Goal: Transaction & Acquisition: Purchase product/service

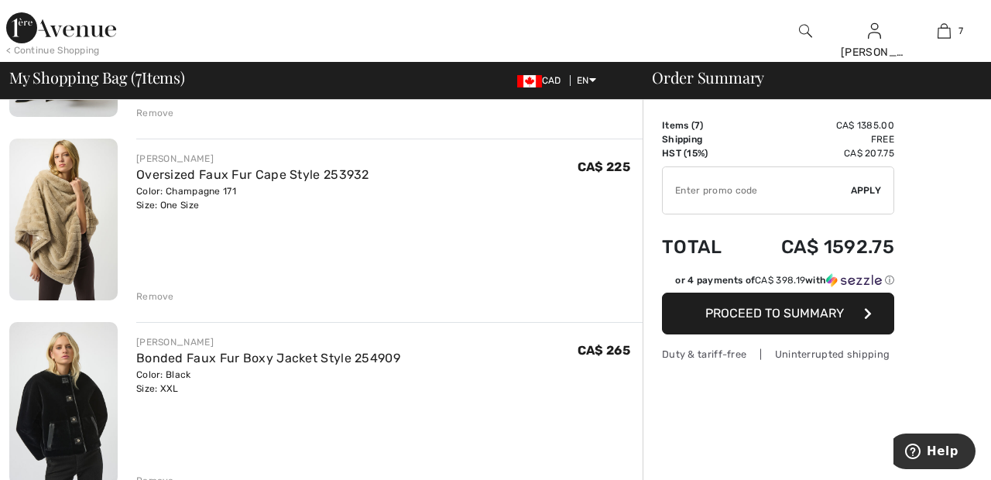
scroll to position [286, 0]
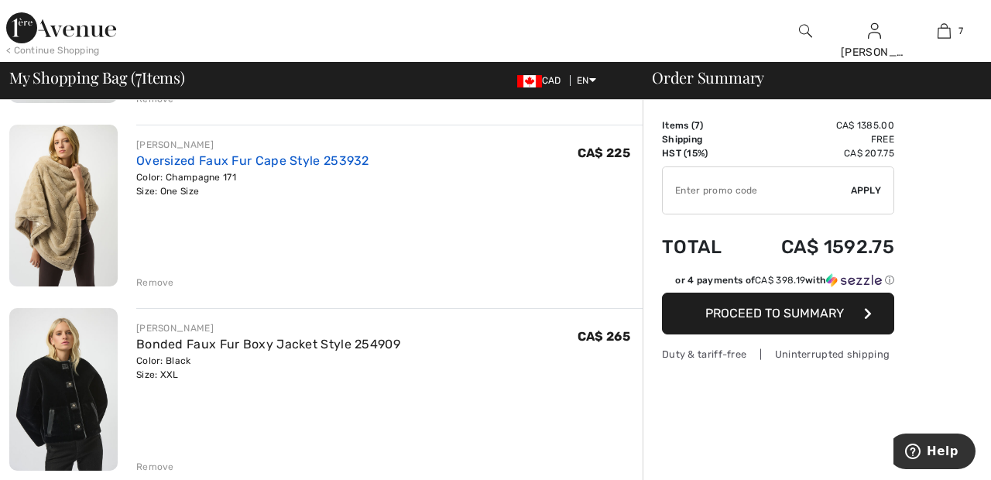
click at [320, 156] on link "Oversized Faux Fur Cape Style 253932" at bounding box center [252, 160] width 233 height 15
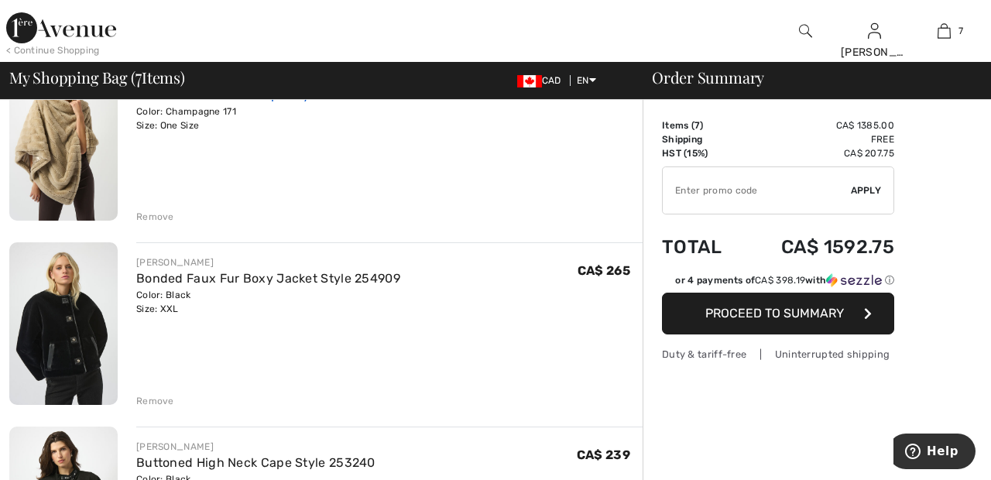
scroll to position [361, 0]
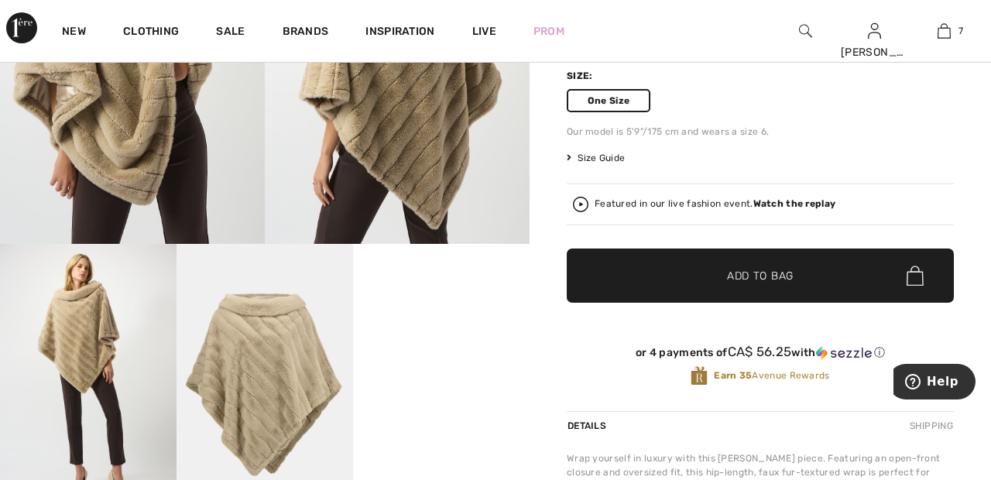
scroll to position [250, 0]
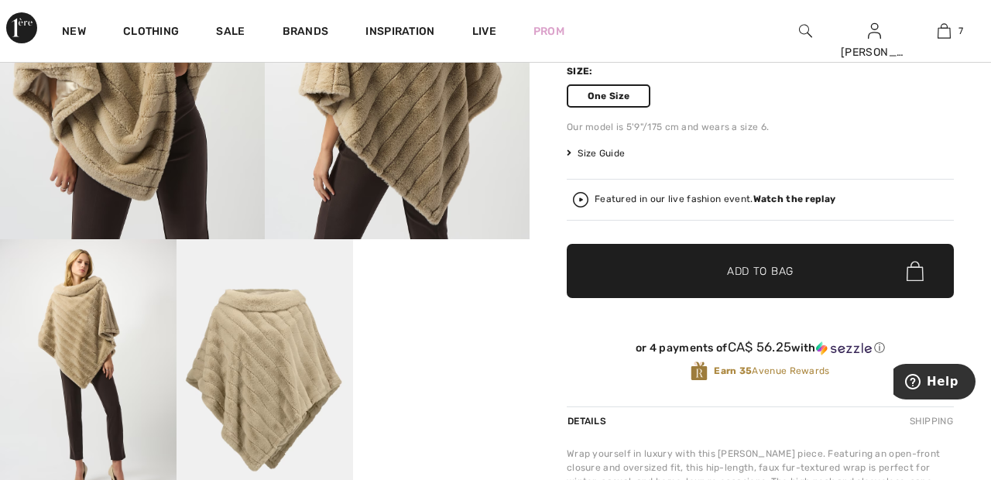
click at [449, 327] on video "Your browser does not support the video tag." at bounding box center [441, 283] width 176 height 88
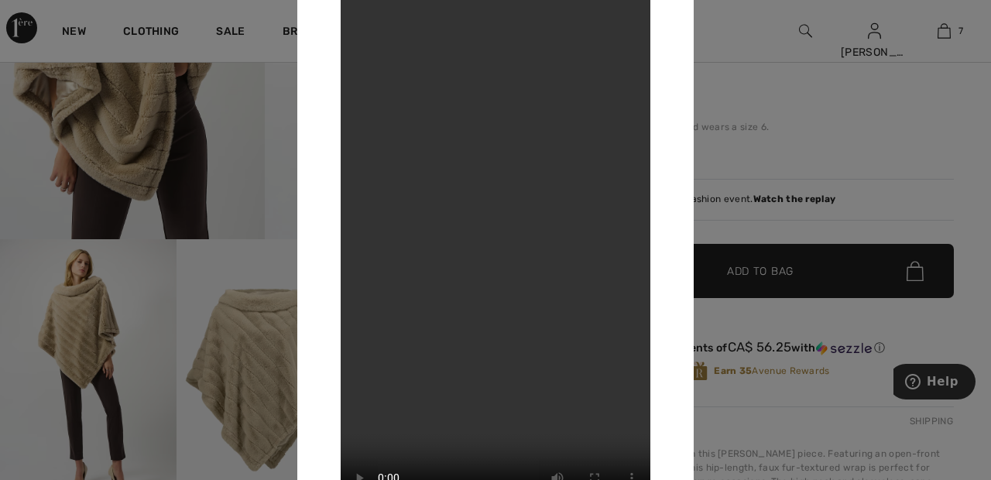
click at [747, 85] on div at bounding box center [495, 240] width 991 height 480
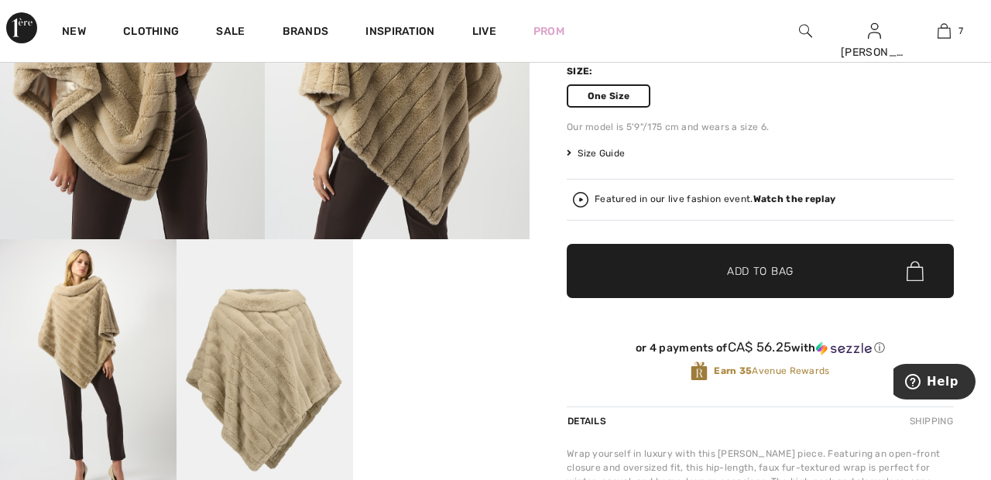
click at [808, 194] on strong "Watch the replay" at bounding box center [794, 199] width 83 height 11
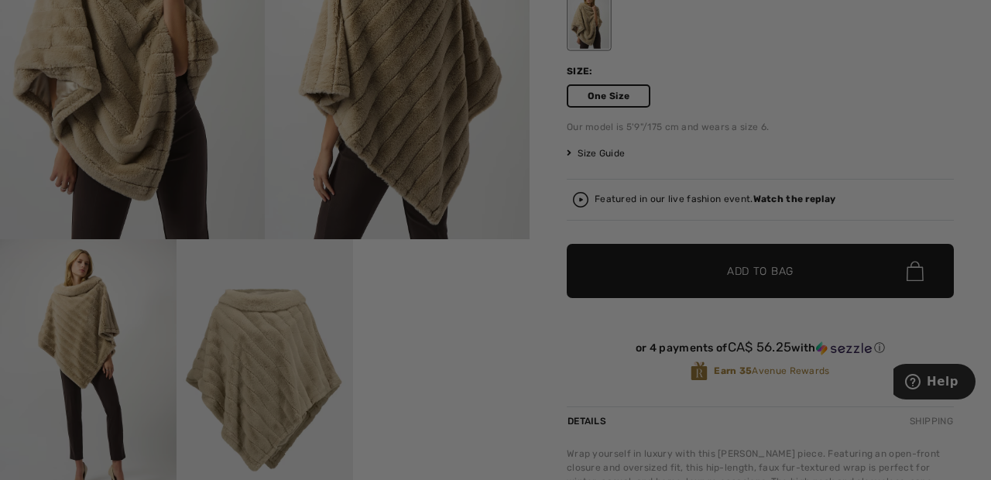
scroll to position [0, 0]
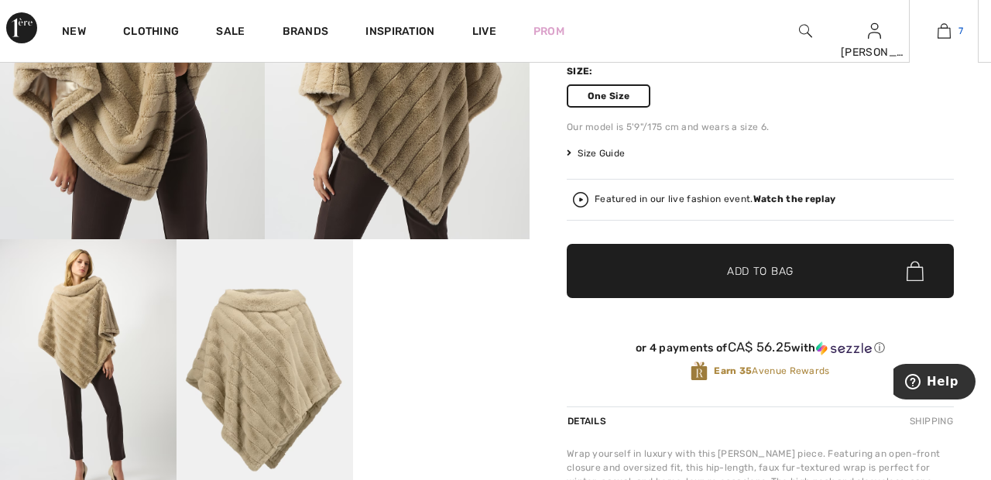
click at [961, 32] on span "7" at bounding box center [960, 31] width 5 height 14
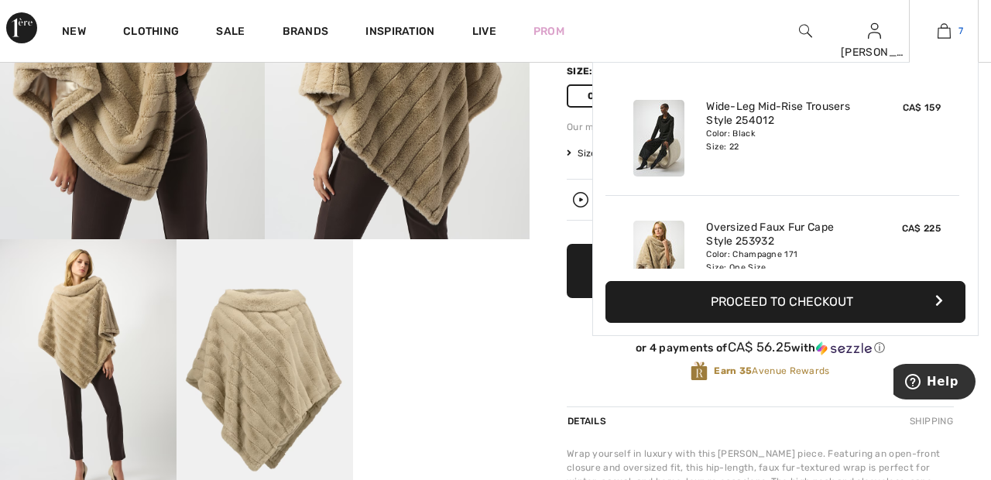
scroll to position [17, 0]
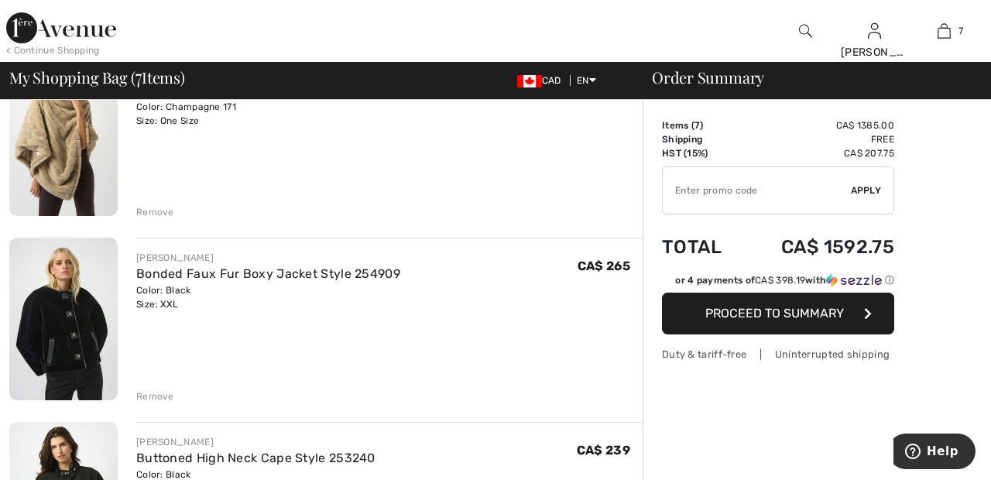
scroll to position [358, 0]
click at [944, 25] on img at bounding box center [943, 31] width 13 height 19
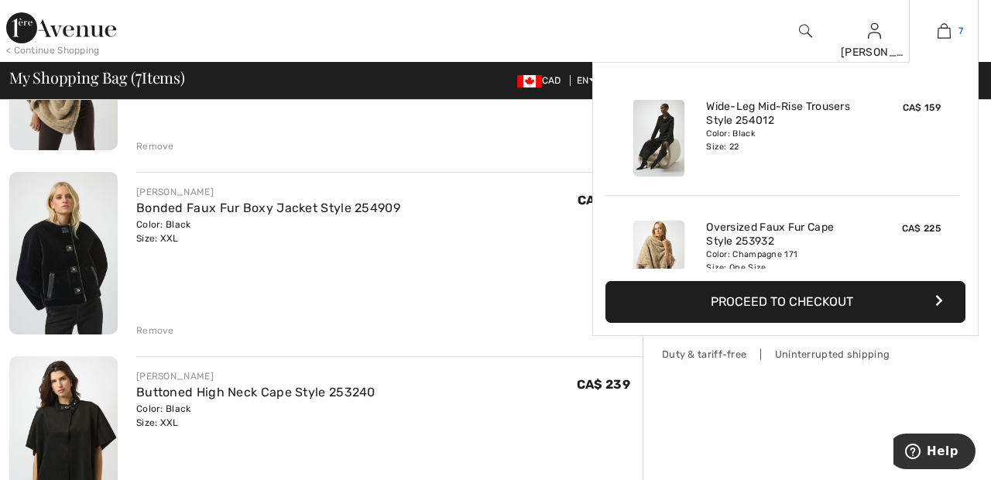
scroll to position [432, 0]
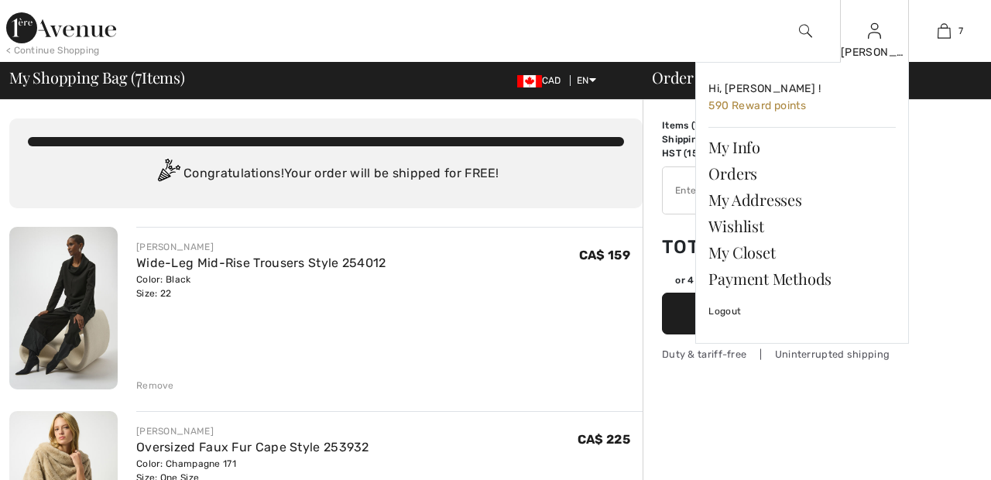
click at [874, 39] on img at bounding box center [874, 31] width 13 height 19
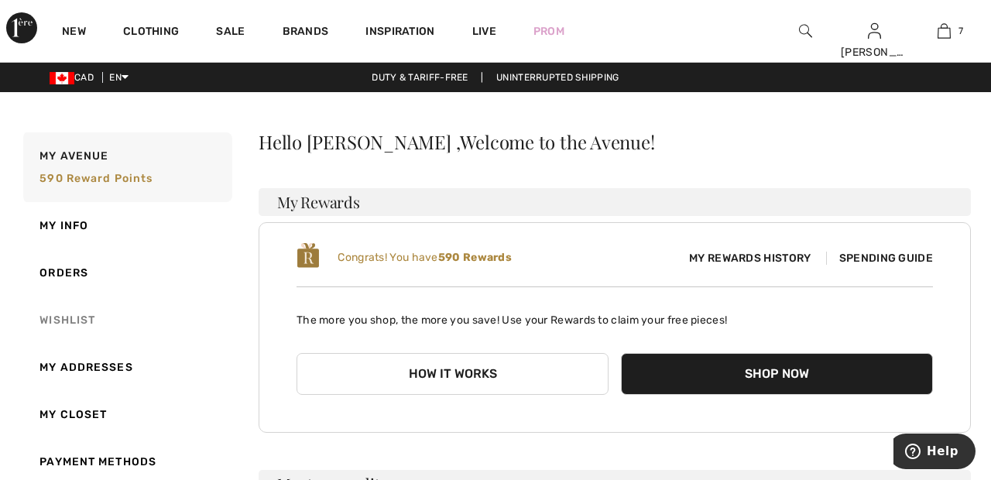
click at [77, 321] on link "Wishlist" at bounding box center [126, 319] width 212 height 47
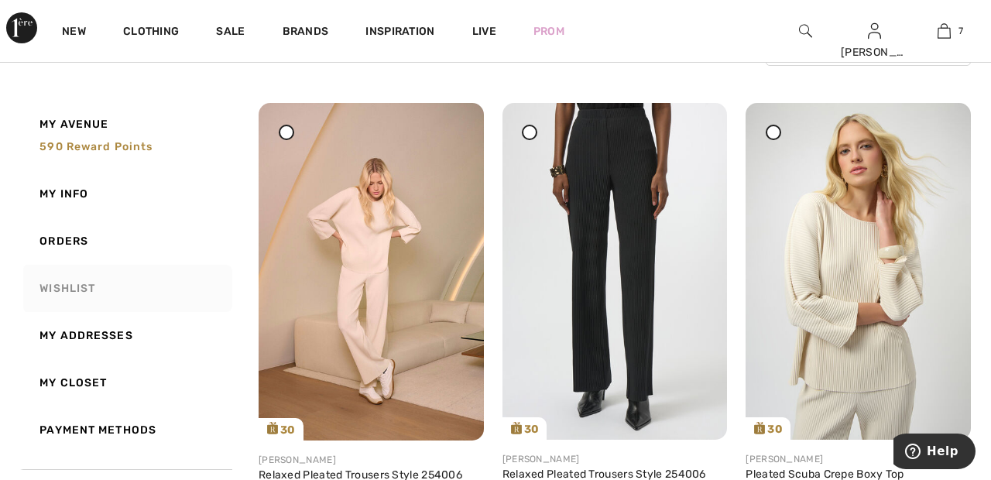
scroll to position [168, 0]
click at [534, 137] on div at bounding box center [529, 132] width 15 height 15
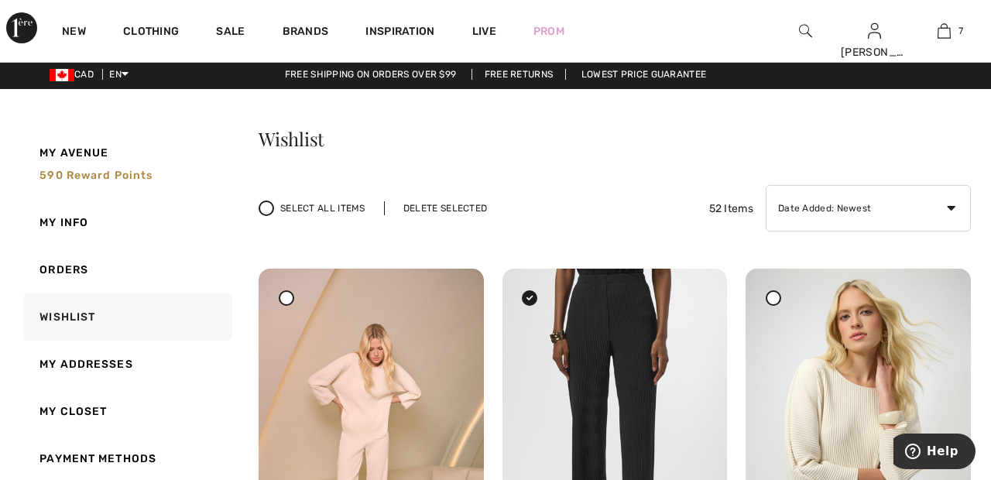
scroll to position [0, 0]
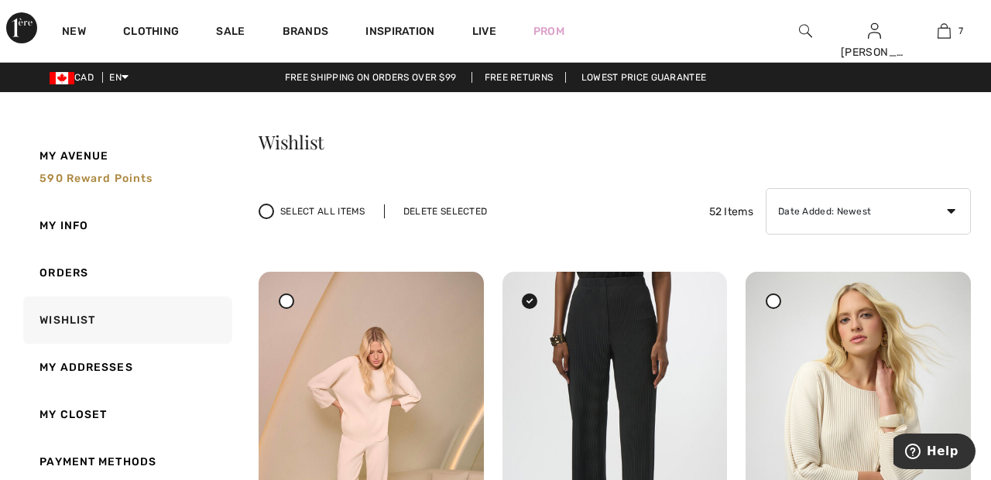
click at [457, 213] on div "Delete Selected" at bounding box center [445, 211] width 122 height 14
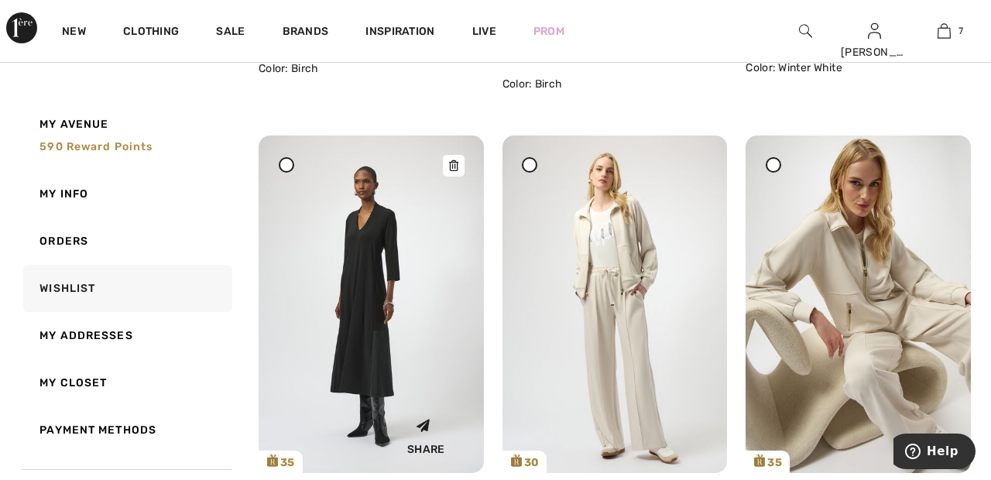
click at [365, 337] on img at bounding box center [371, 303] width 225 height 337
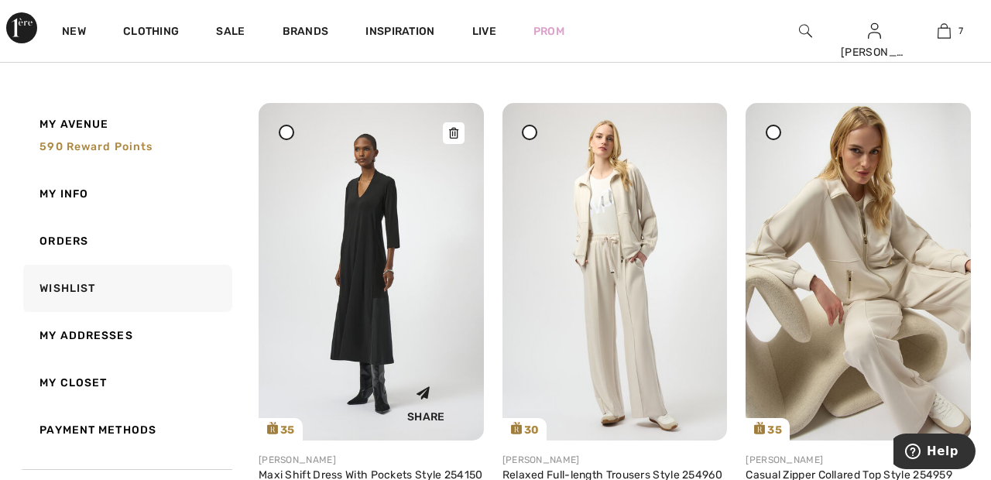
scroll to position [697, 0]
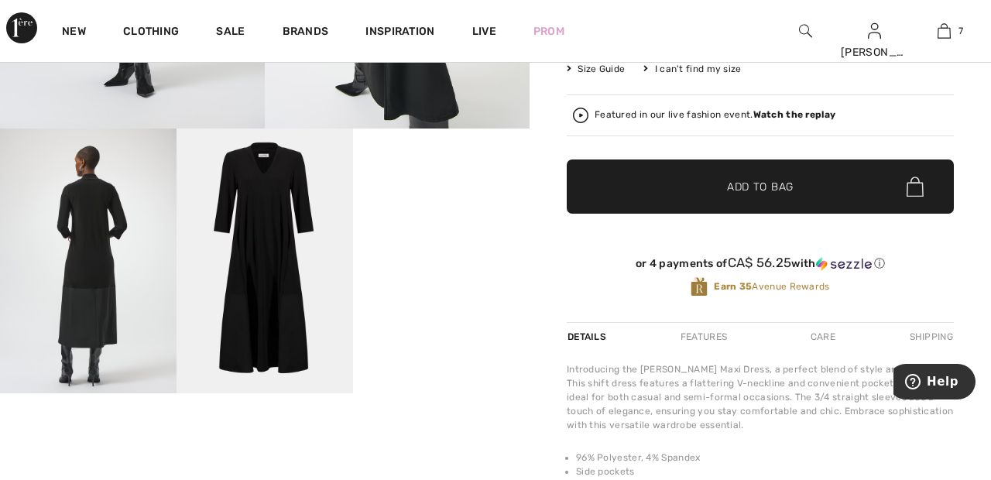
scroll to position [380, 0]
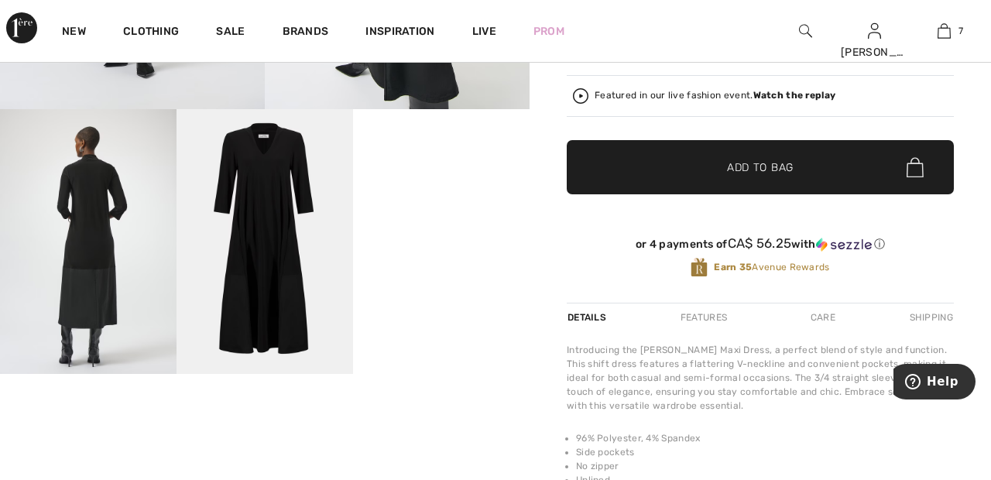
click at [274, 273] on img at bounding box center [264, 241] width 176 height 265
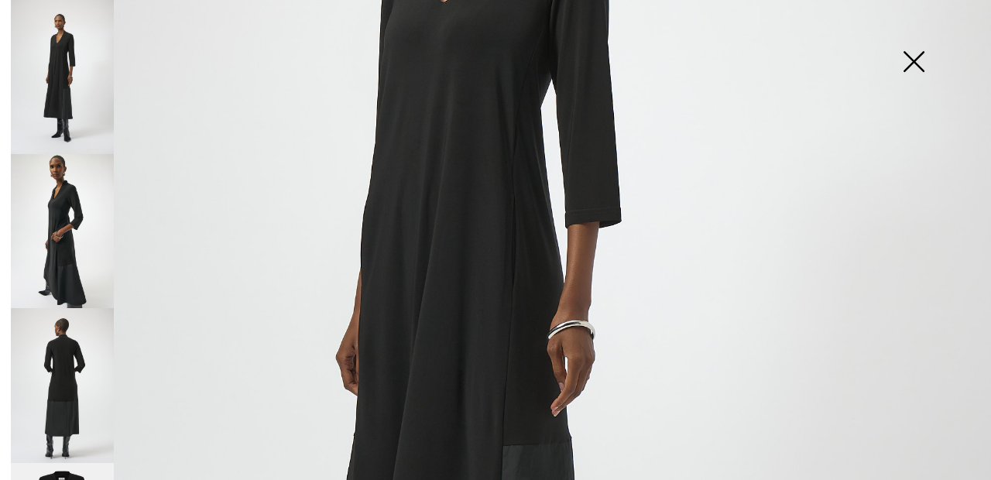
scroll to position [412, 0]
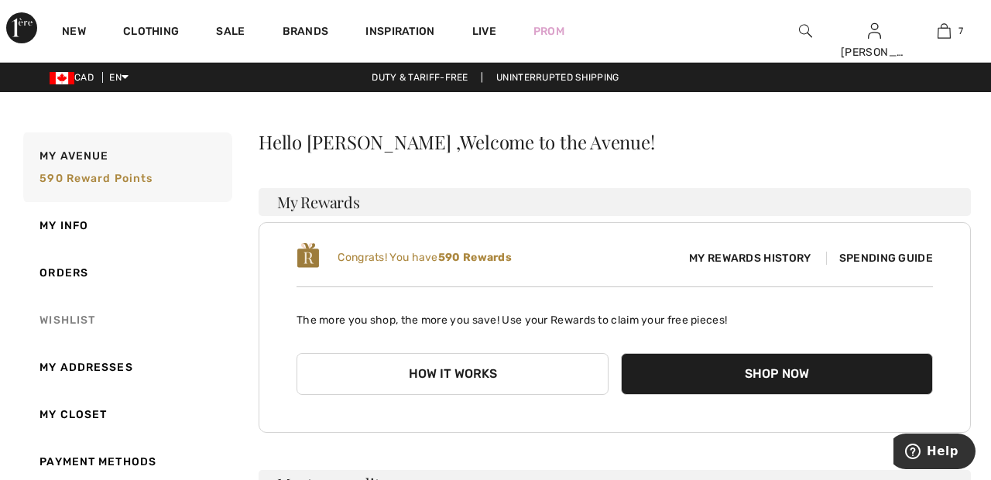
click at [81, 317] on link "Wishlist" at bounding box center [126, 319] width 212 height 47
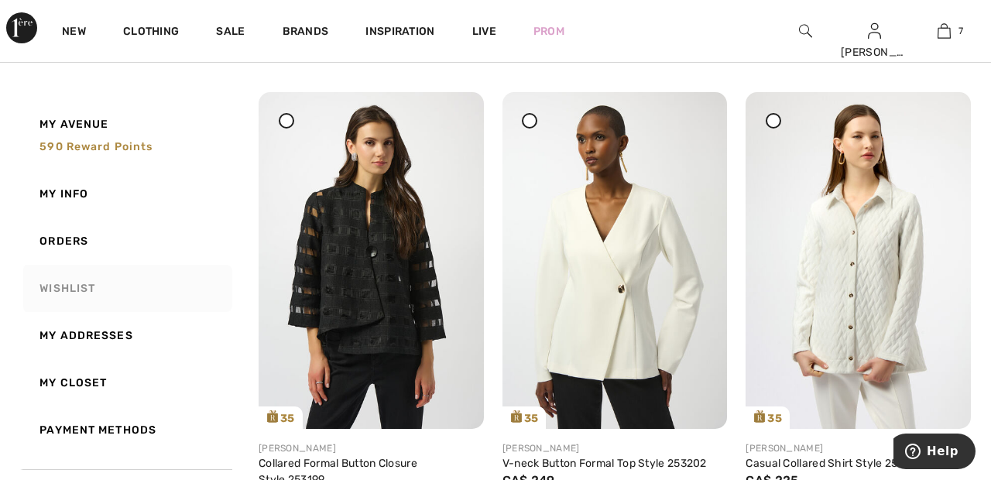
scroll to position [1137, 0]
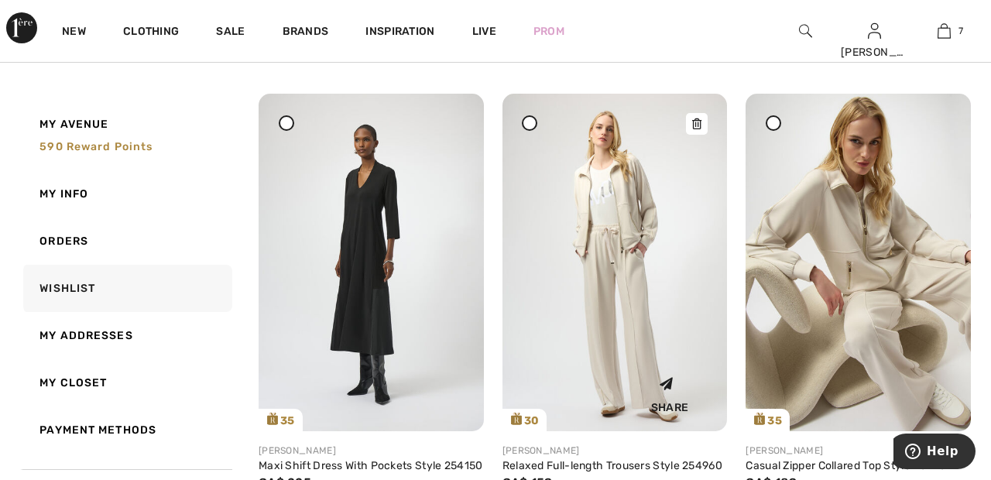
click at [633, 300] on img at bounding box center [614, 262] width 225 height 337
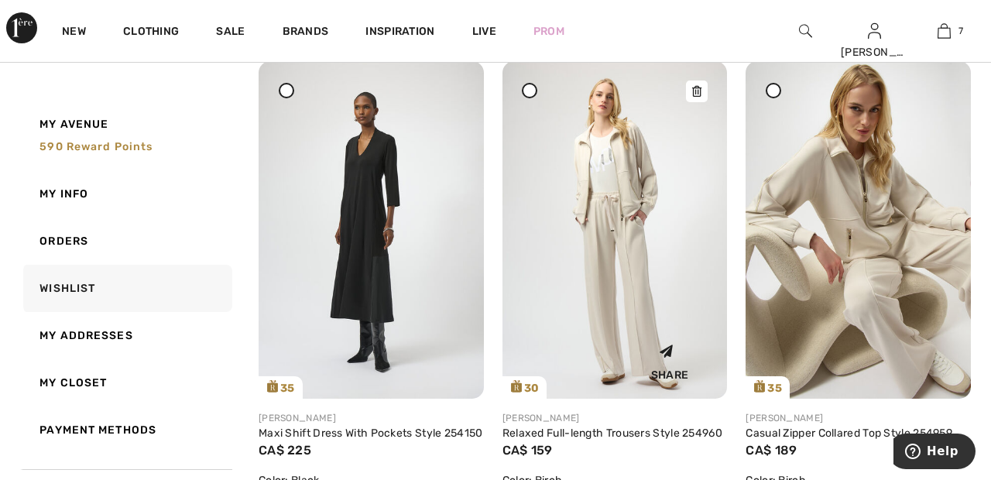
scroll to position [738, 0]
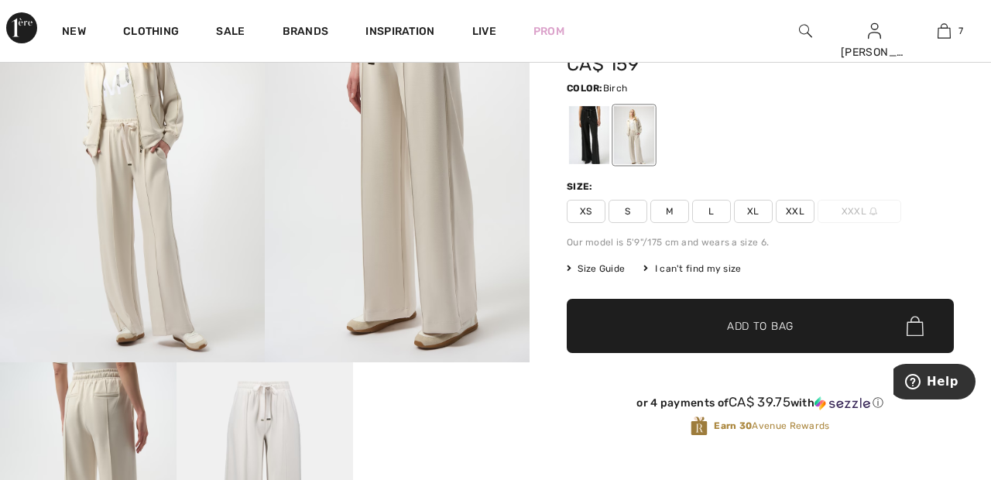
scroll to position [122, 0]
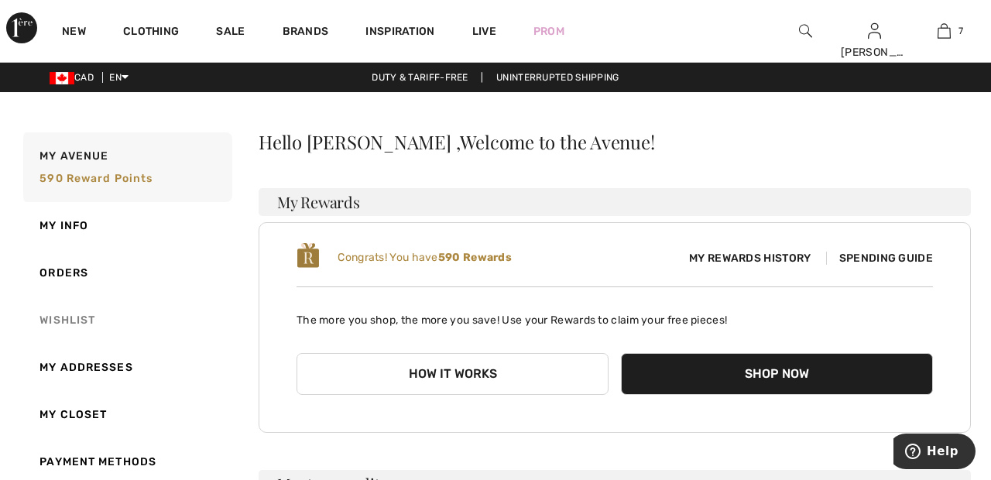
click at [93, 310] on link "Wishlist" at bounding box center [126, 319] width 212 height 47
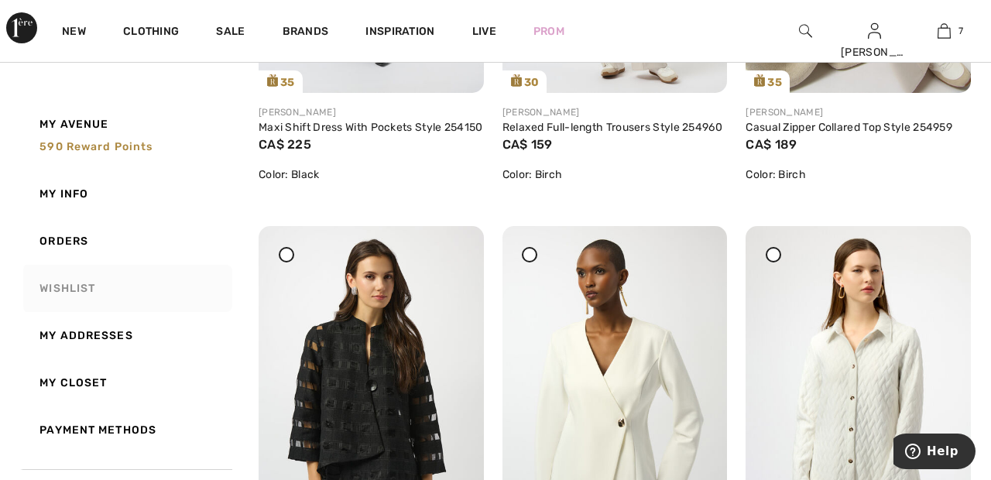
scroll to position [1024, 0]
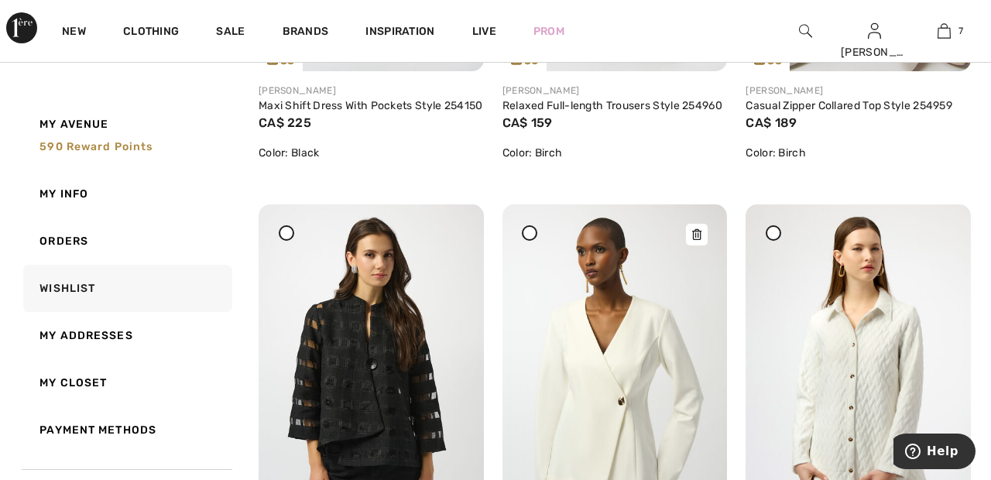
click at [620, 365] on img at bounding box center [614, 372] width 225 height 337
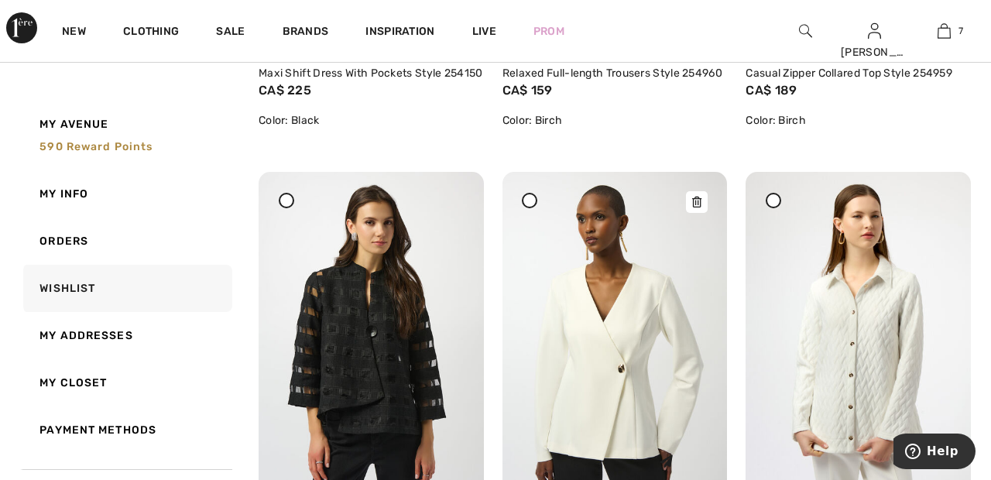
scroll to position [1098, 0]
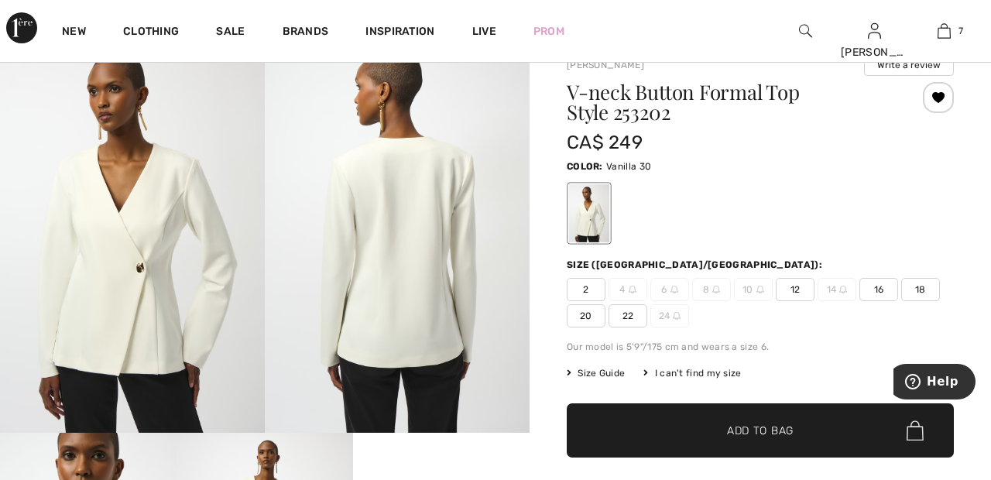
click at [638, 315] on span "22" at bounding box center [627, 315] width 39 height 23
click at [766, 433] on span "Add to Bag" at bounding box center [760, 431] width 67 height 16
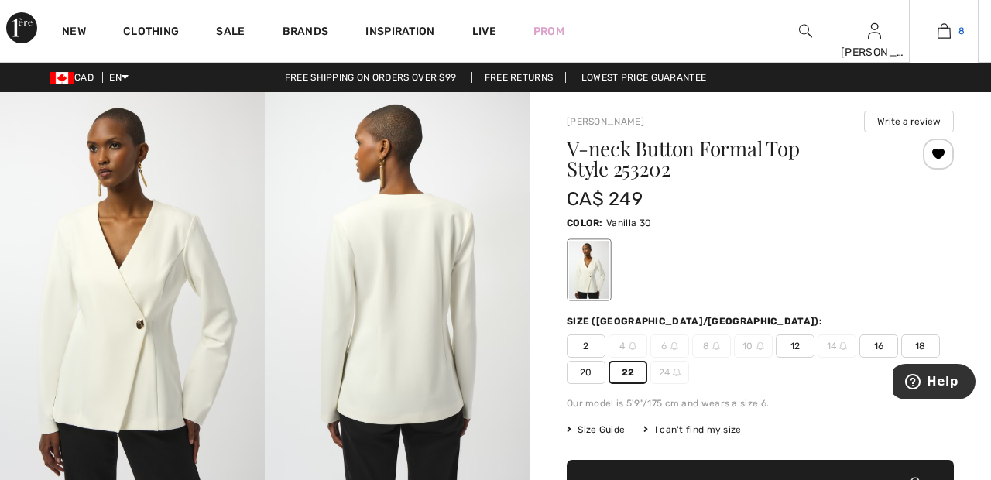
click at [945, 34] on img at bounding box center [943, 31] width 13 height 19
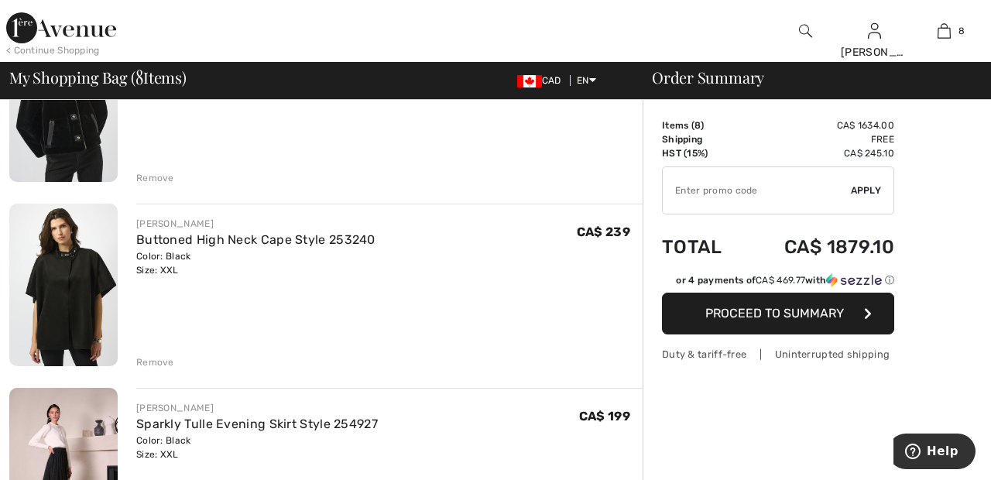
scroll to position [573, 0]
